Goal: Information Seeking & Learning: Find specific fact

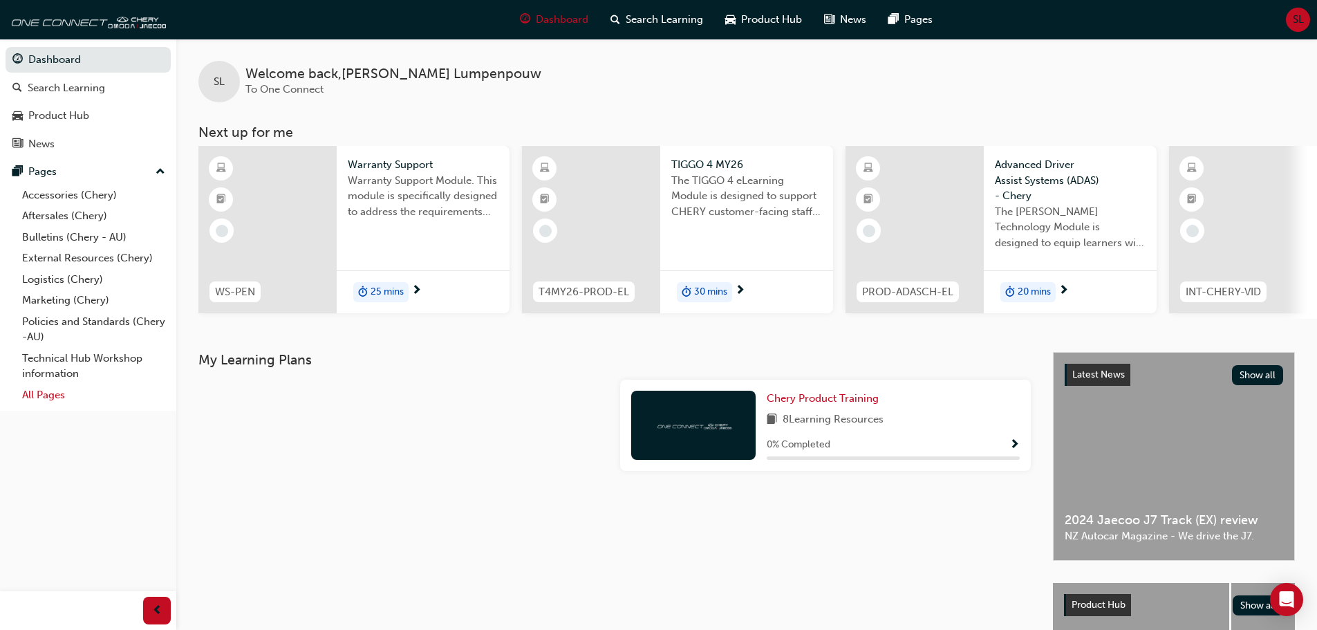
click at [49, 392] on link "All Pages" at bounding box center [94, 394] width 154 height 21
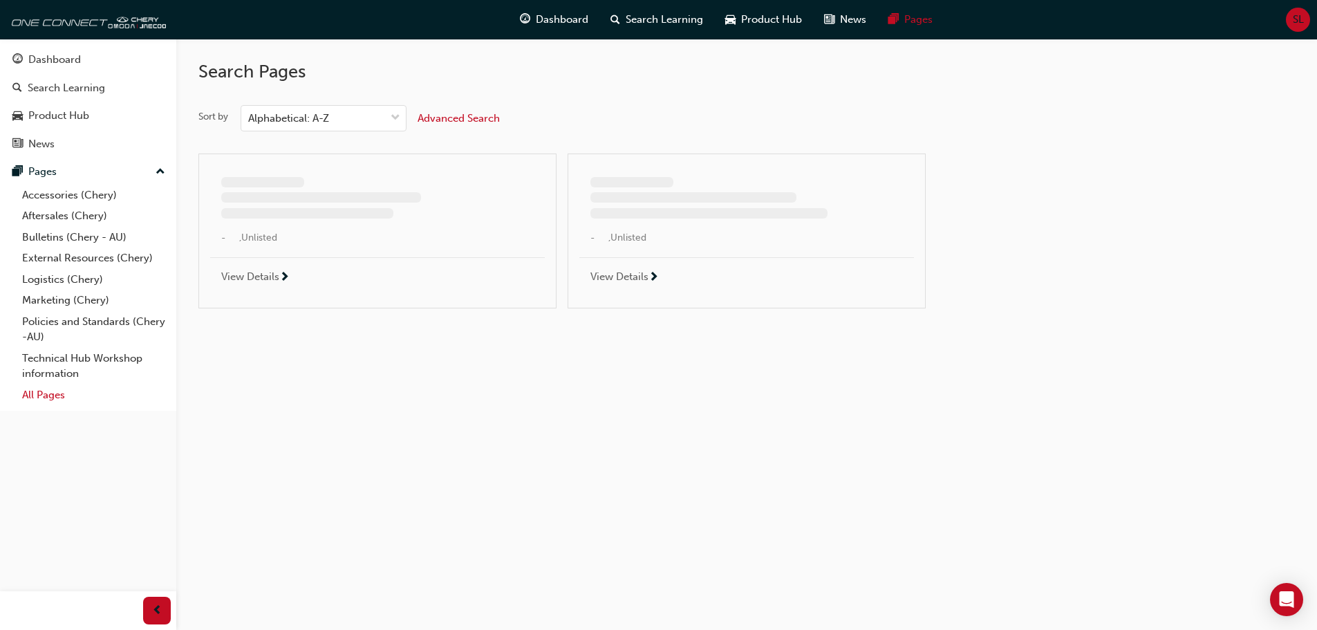
click at [49, 392] on link "All Pages" at bounding box center [94, 394] width 154 height 21
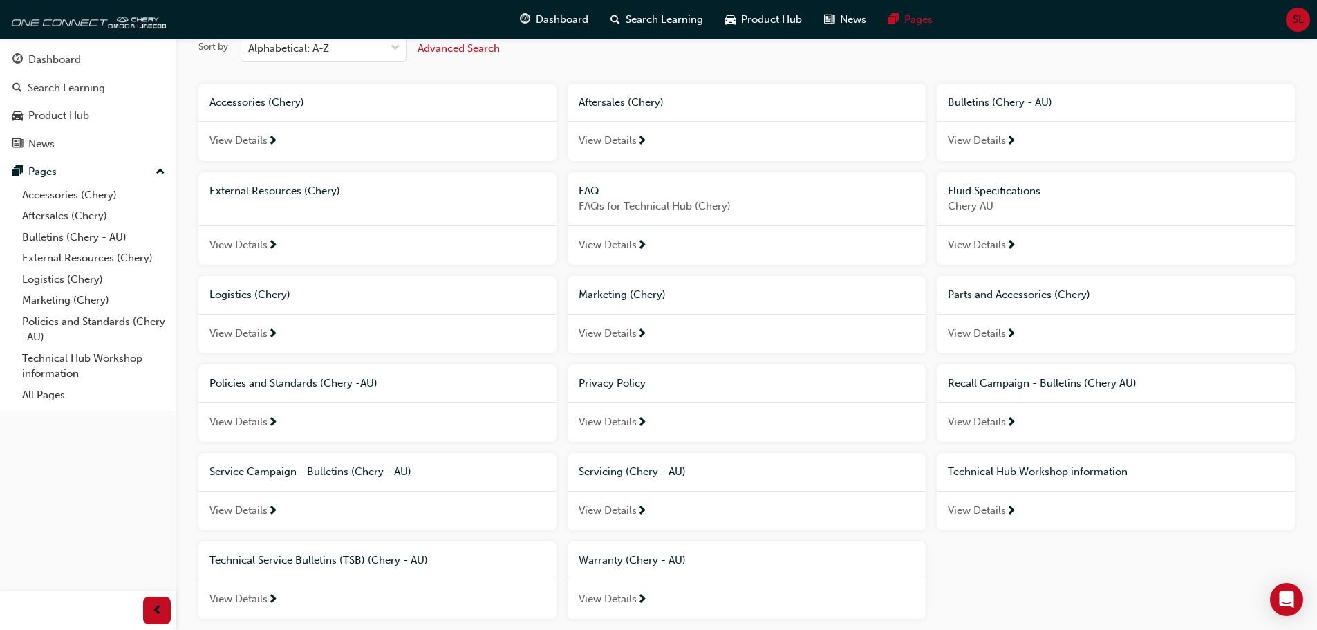
scroll to position [149, 0]
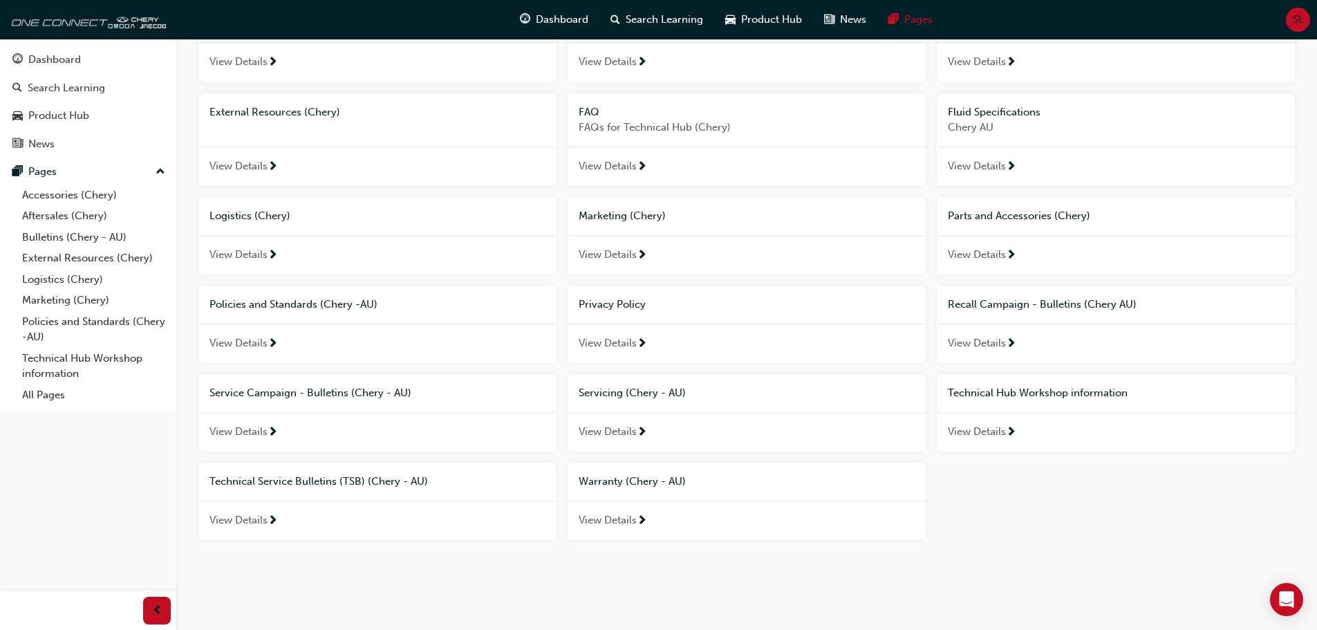
click at [622, 516] on span "View Details" at bounding box center [608, 520] width 58 height 16
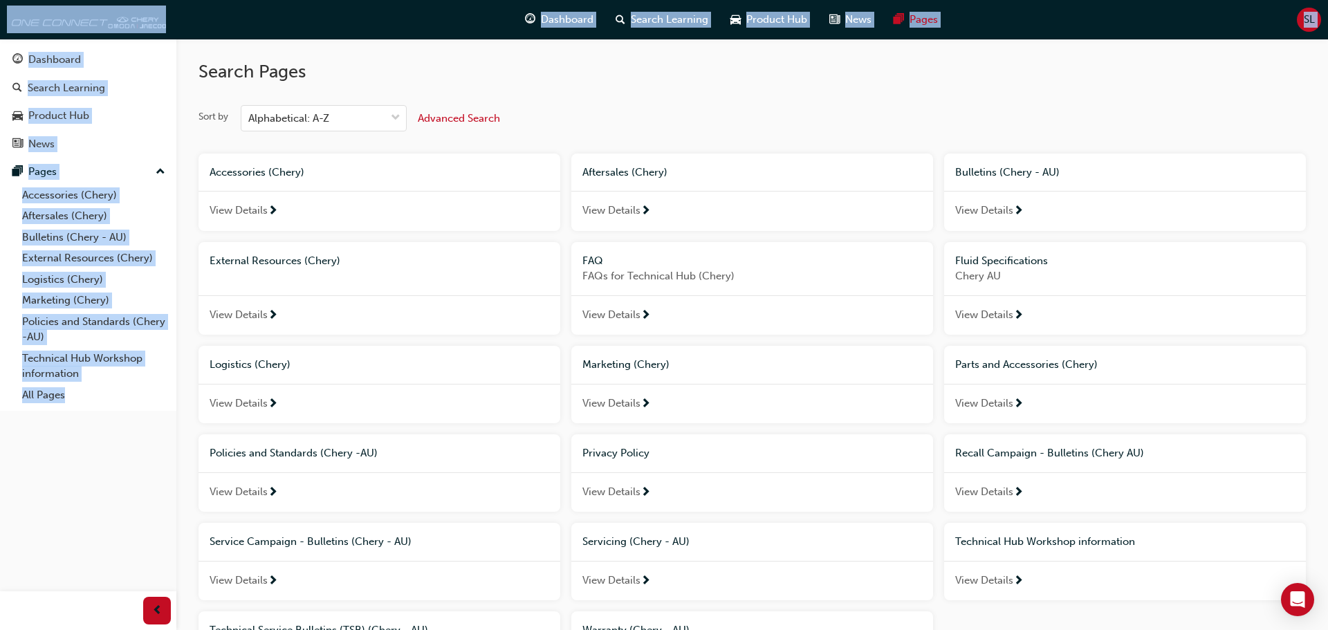
click at [622, 516] on div "Search Pages Sort by Alphabetical: A-Z Advanced Search Accessories (Chery) View…" at bounding box center [664, 389] width 1328 height 779
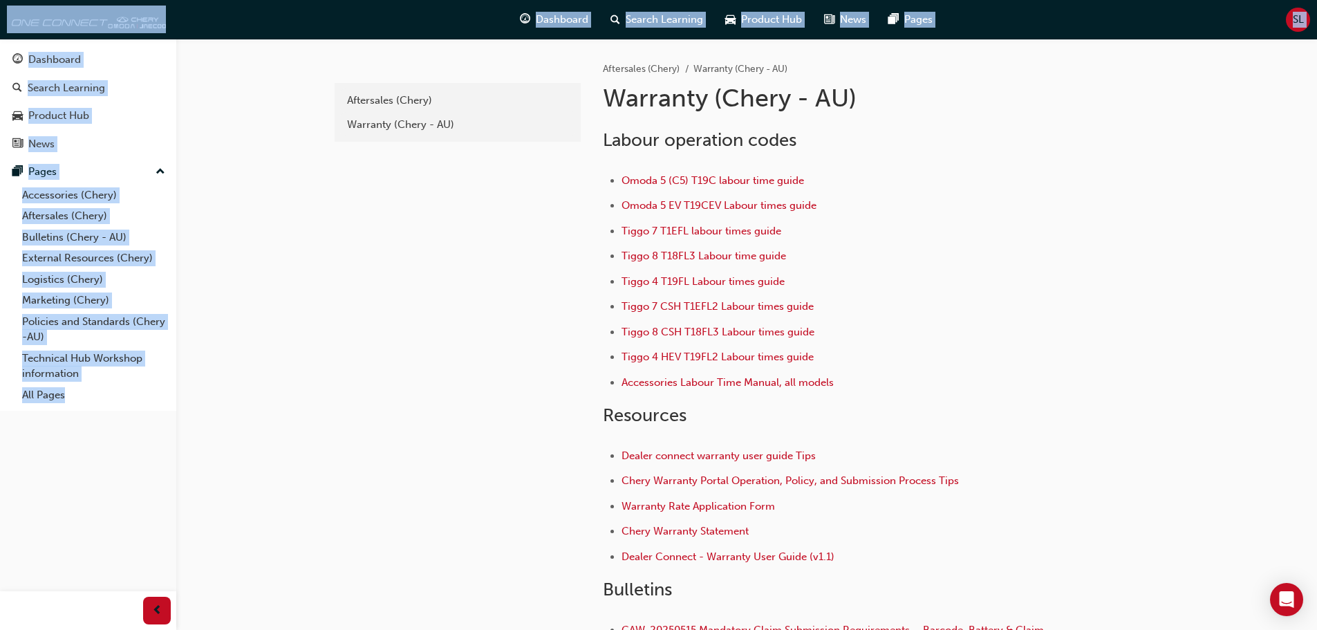
click at [1054, 184] on div "Labour operation codes Omoda 5 (C5) T19C labour time guide Omoda 5 EV T19CEV La…" at bounding box center [871, 402] width 537 height 568
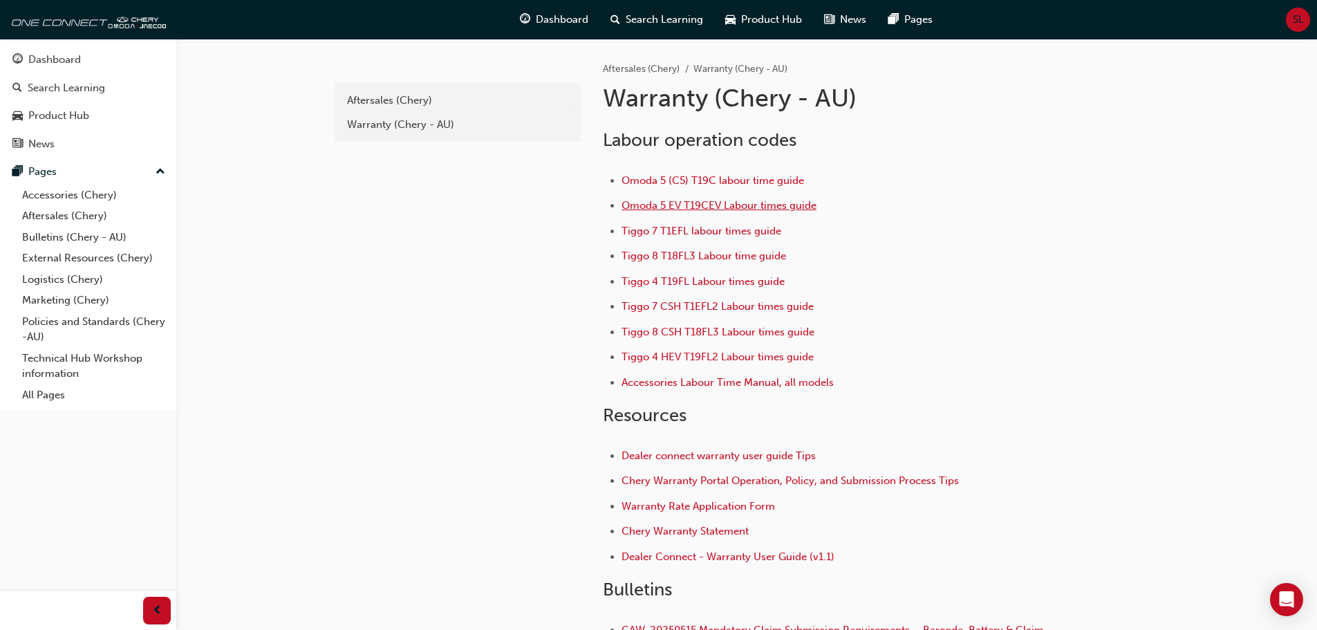
click at [740, 209] on span "Omoda 5 EV T19CEV Labour times guide" at bounding box center [719, 205] width 195 height 12
